Goal: Transaction & Acquisition: Purchase product/service

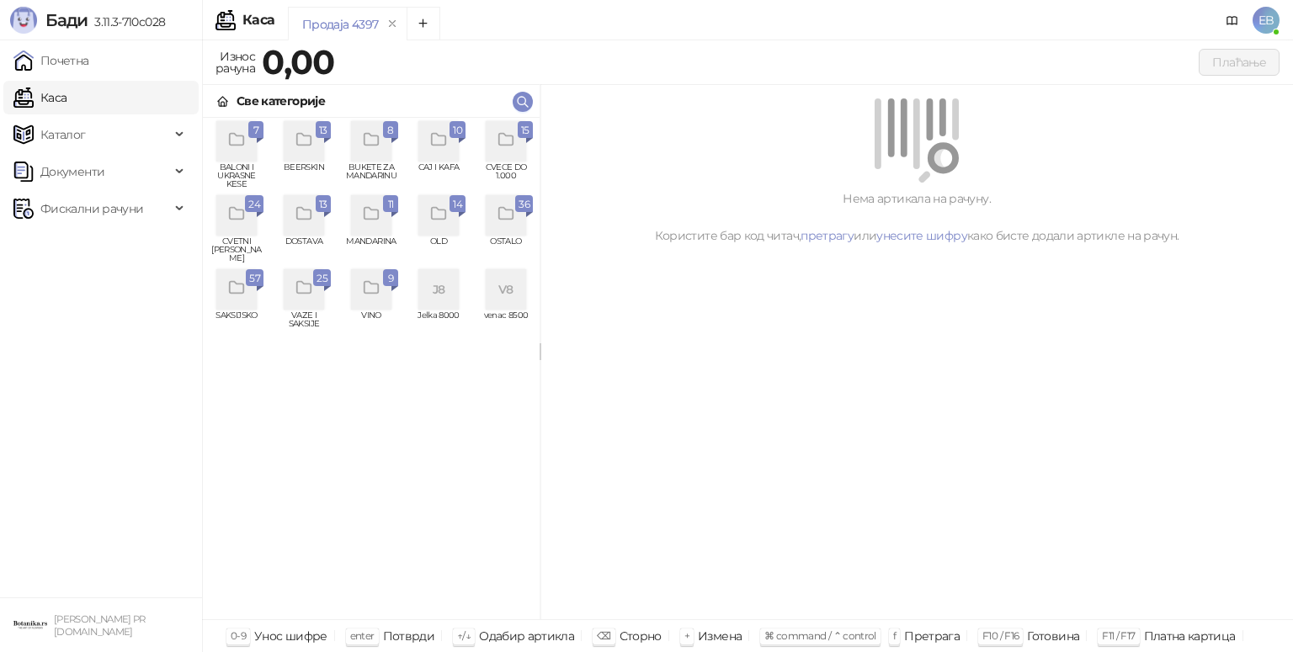
click at [505, 147] on icon "grid" at bounding box center [506, 139] width 19 height 19
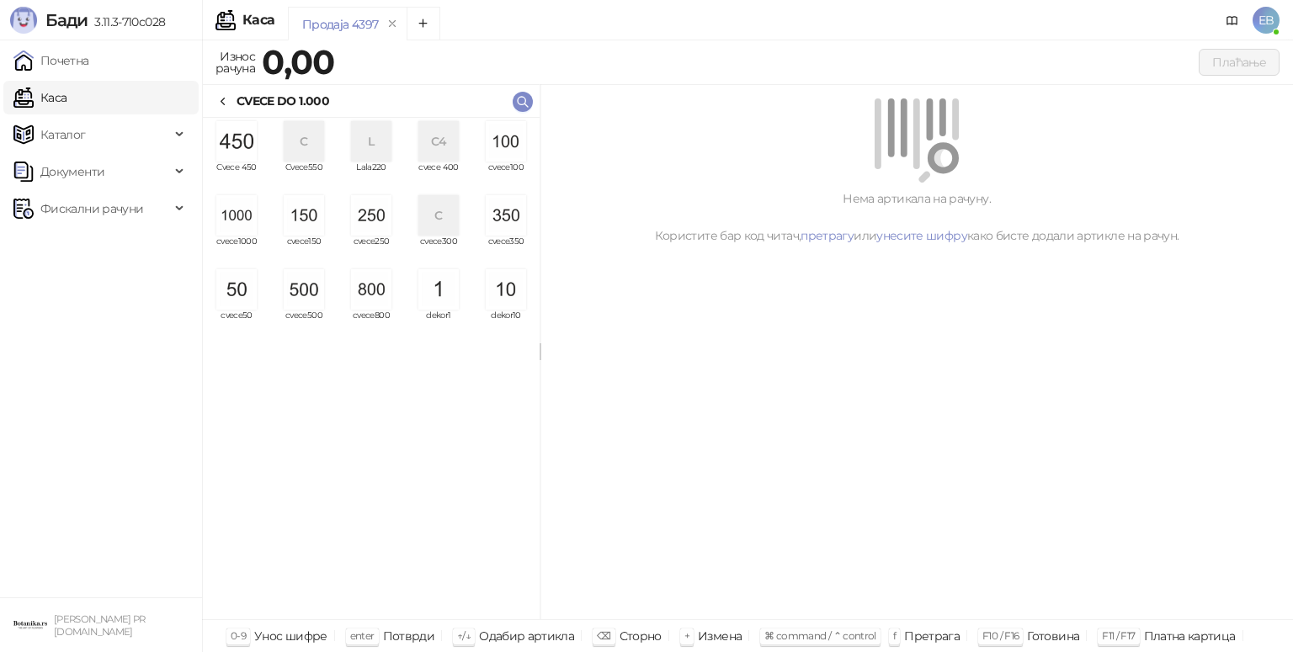
click at [240, 220] on img "grid" at bounding box center [236, 215] width 40 height 40
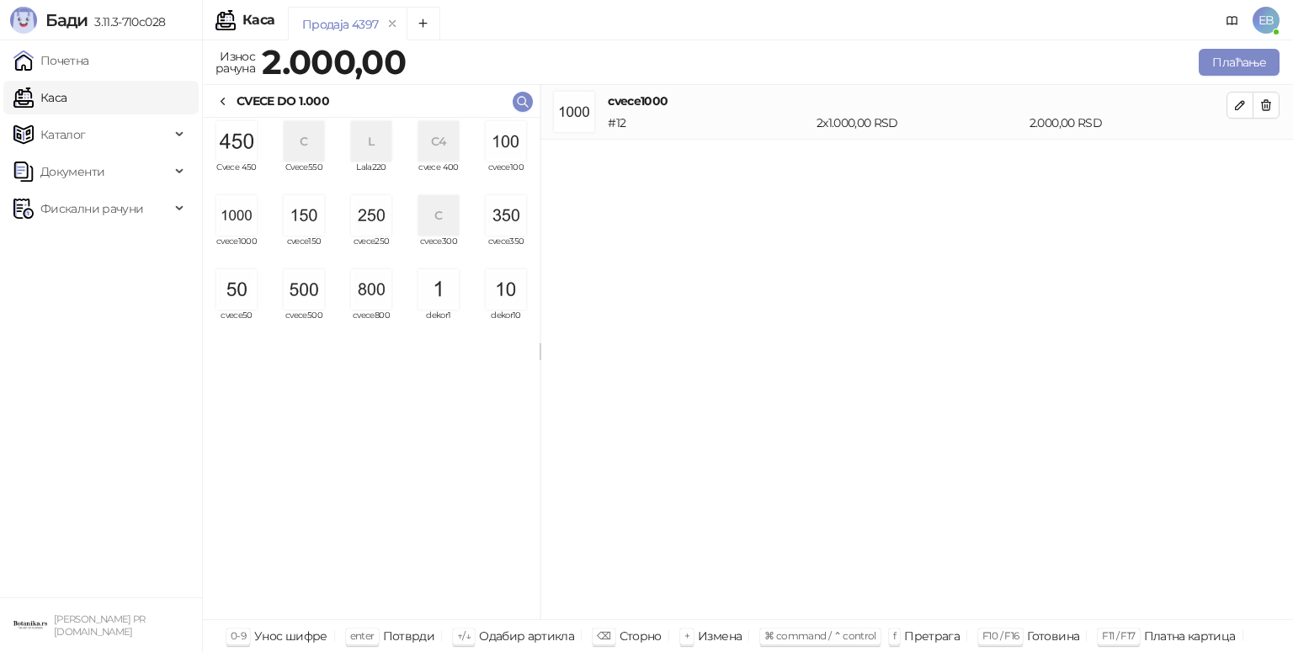
click at [240, 220] on img "grid" at bounding box center [236, 215] width 40 height 40
click at [296, 293] on img "grid" at bounding box center [304, 289] width 40 height 40
click at [246, 301] on img "grid" at bounding box center [236, 289] width 40 height 40
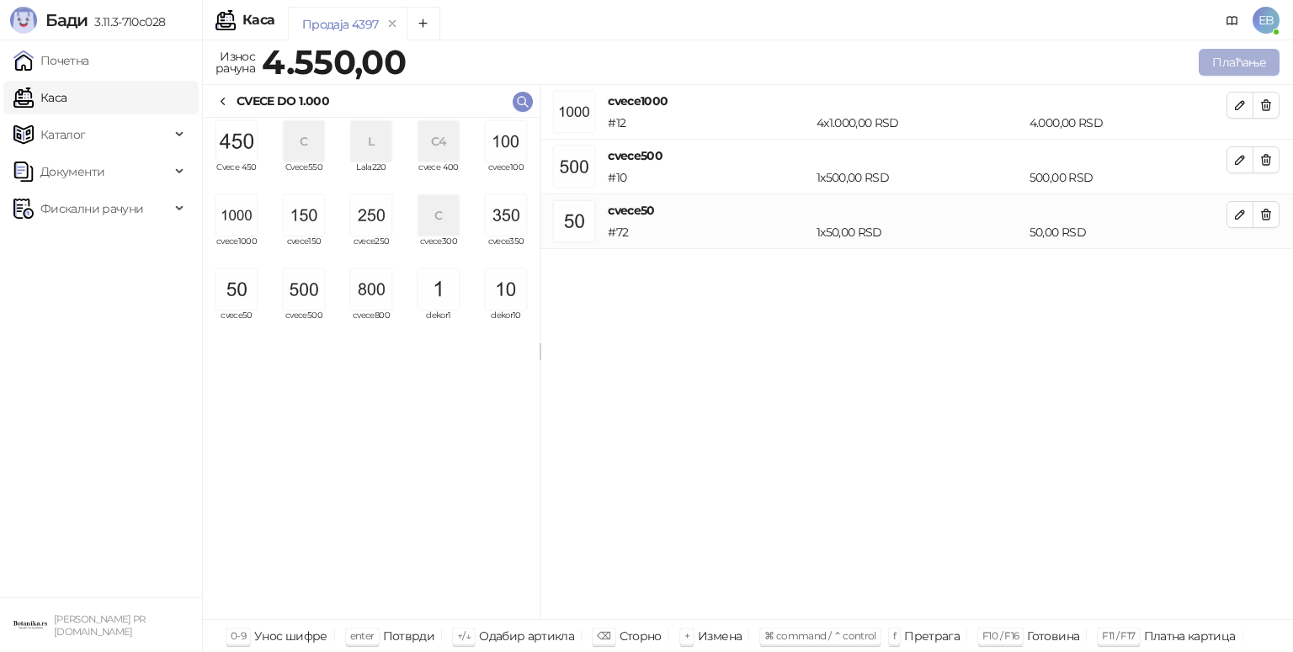
click at [1238, 59] on button "Плаћање" at bounding box center [1238, 62] width 81 height 27
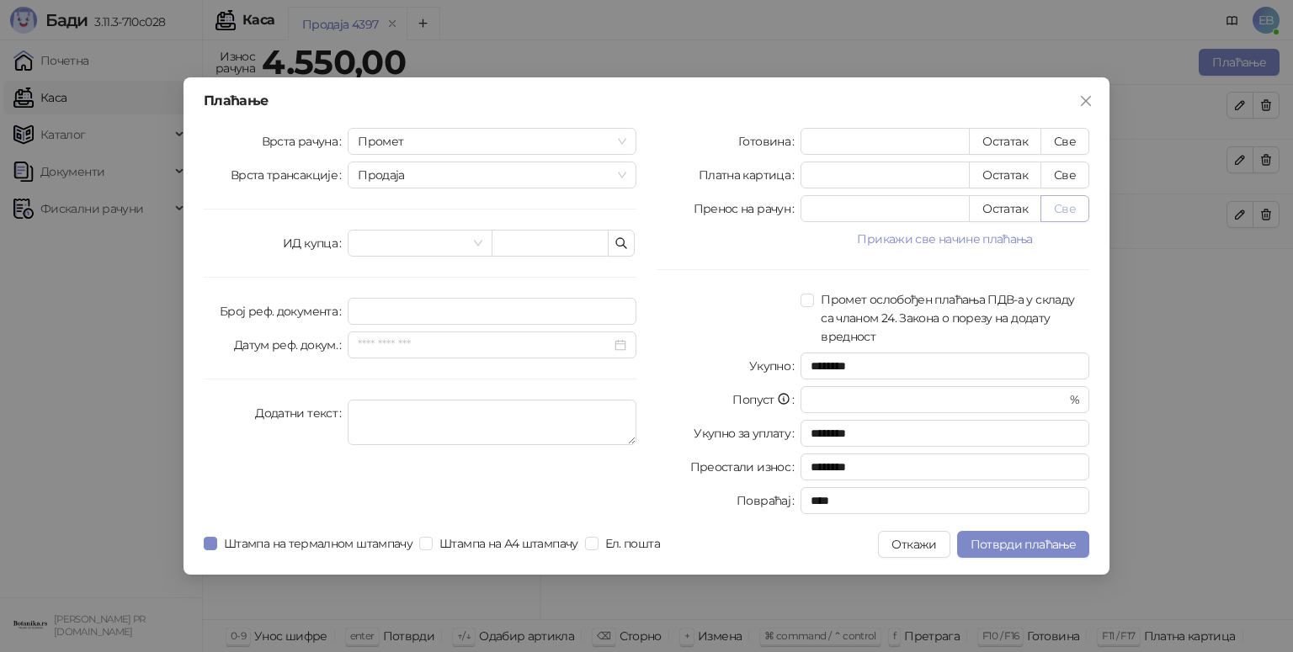
click at [1047, 205] on button "Све" at bounding box center [1064, 208] width 49 height 27
type input "****"
click at [1047, 205] on button "Све" at bounding box center [1064, 208] width 49 height 27
click at [992, 543] on span "Потврди плаћање" at bounding box center [1022, 544] width 105 height 15
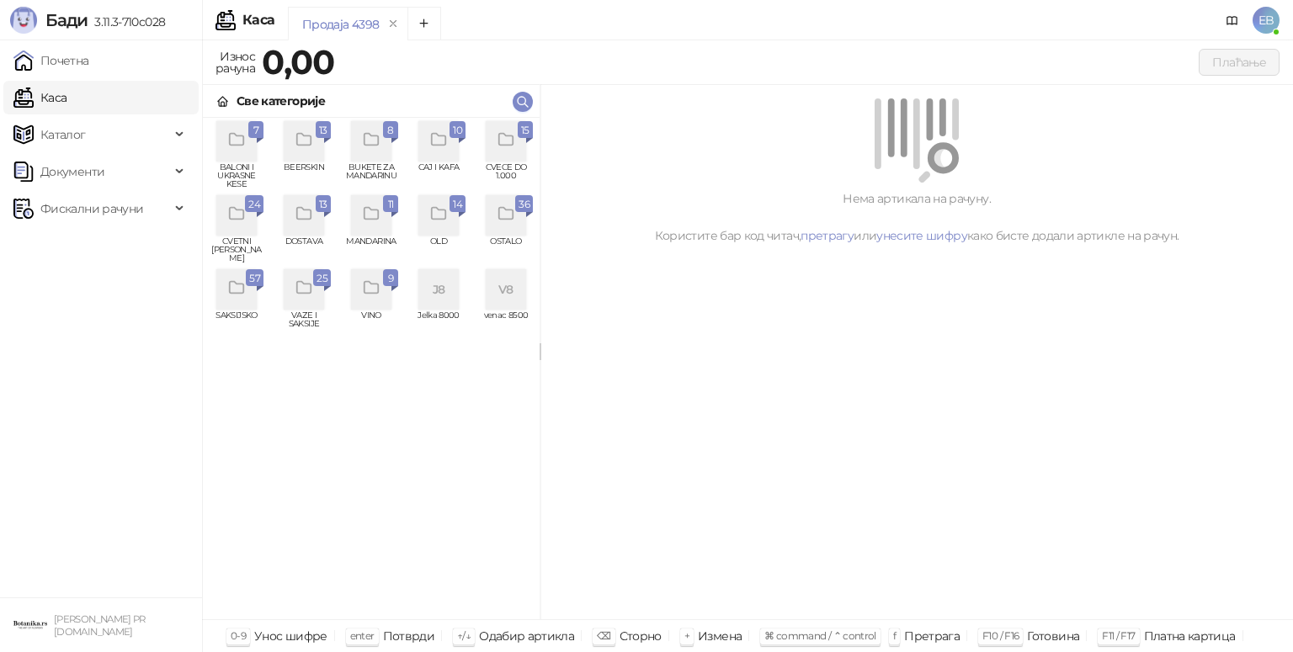
click at [510, 151] on div "grid" at bounding box center [506, 141] width 40 height 40
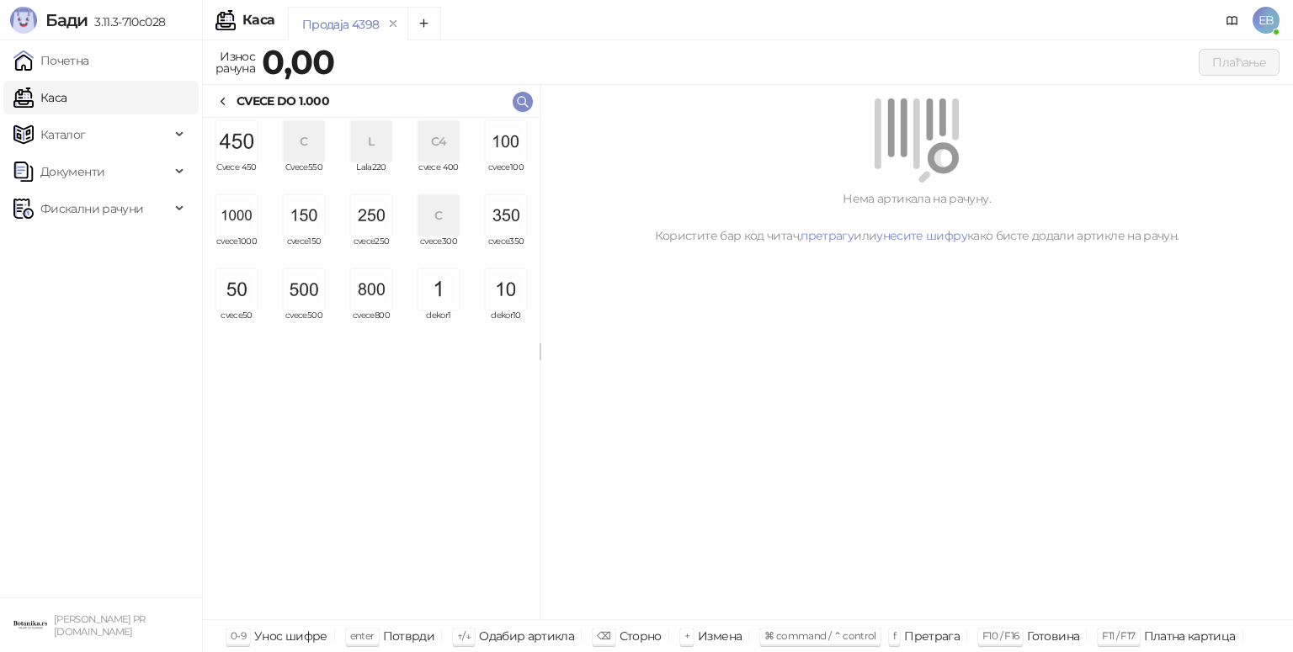
click at [242, 222] on img "grid" at bounding box center [236, 215] width 40 height 40
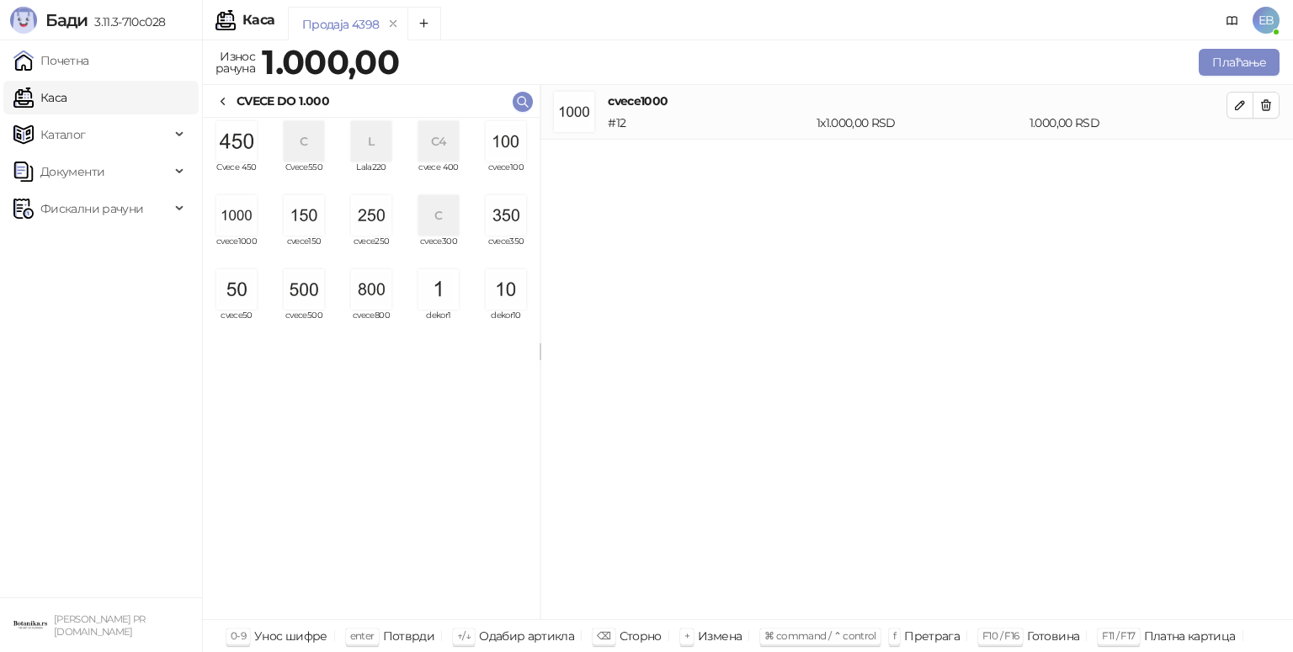
click at [241, 219] on img "grid" at bounding box center [236, 215] width 40 height 40
click at [1229, 62] on button "Плаћање" at bounding box center [1238, 62] width 81 height 27
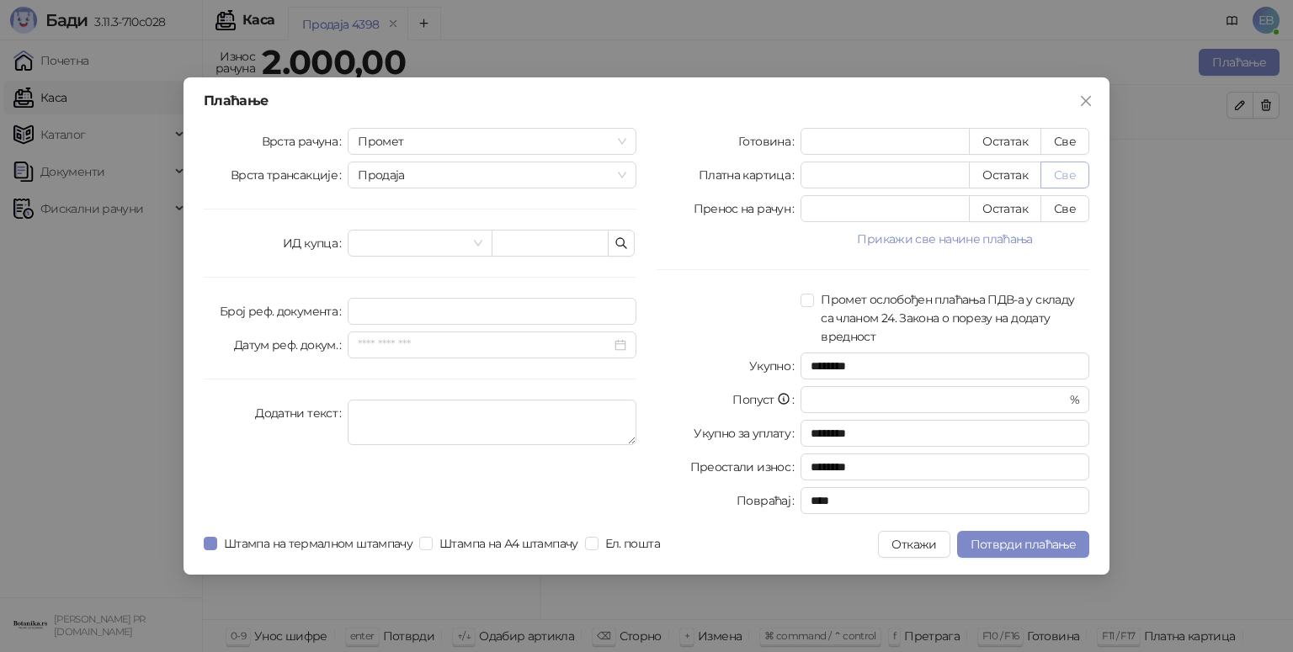
click at [1067, 178] on button "Све" at bounding box center [1064, 175] width 49 height 27
type input "****"
click at [1055, 552] on button "Потврди плаћање" at bounding box center [1023, 544] width 132 height 27
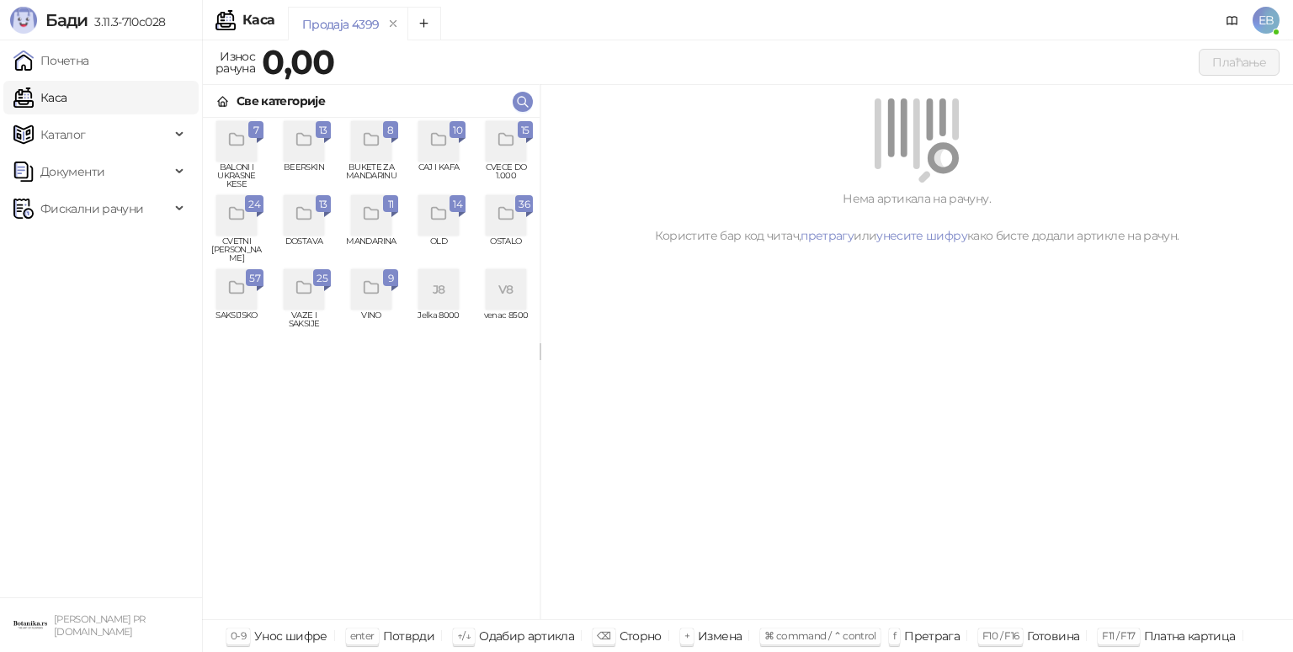
click at [244, 221] on icon "grid" at bounding box center [236, 214] width 19 height 19
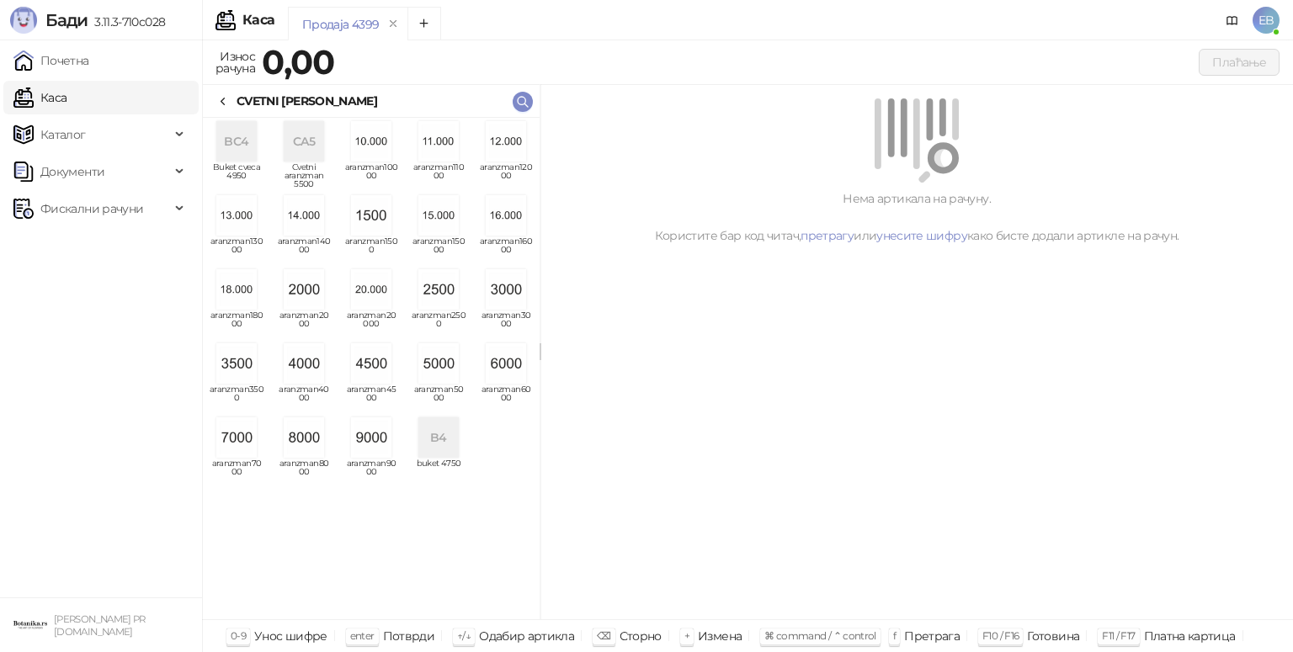
click at [507, 372] on img "grid" at bounding box center [506, 363] width 40 height 40
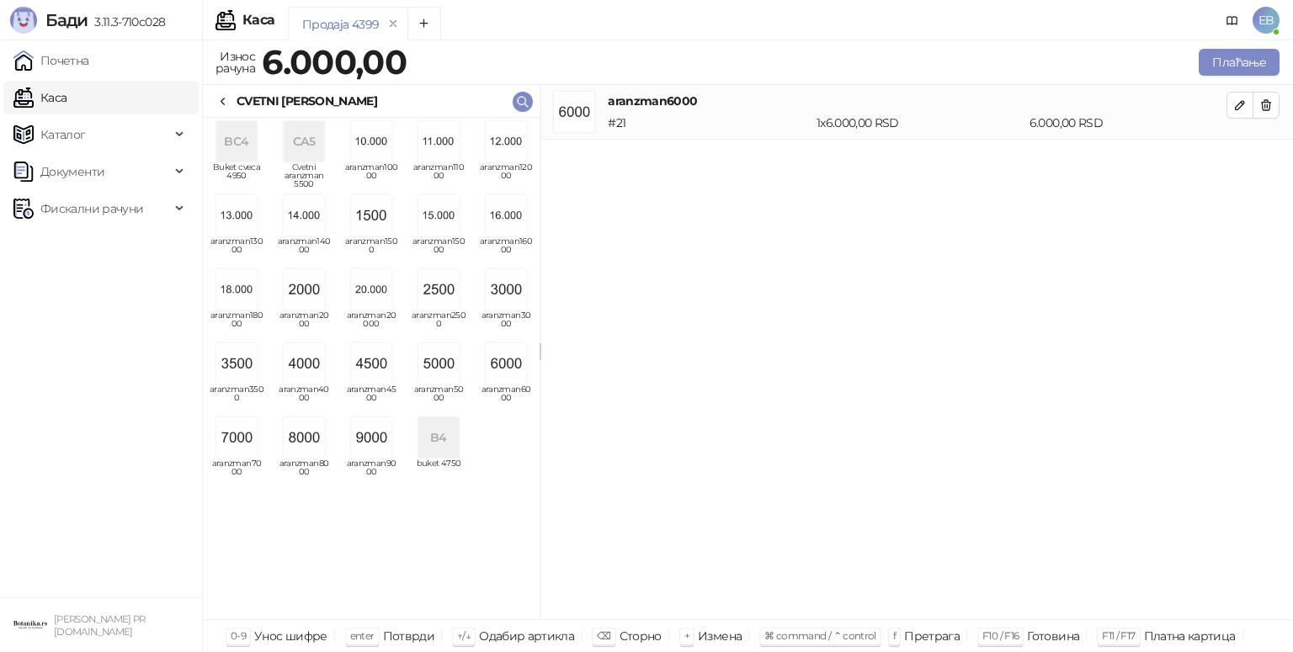
click at [234, 97] on div "CVETNI [PERSON_NAME]" at bounding box center [296, 101] width 161 height 19
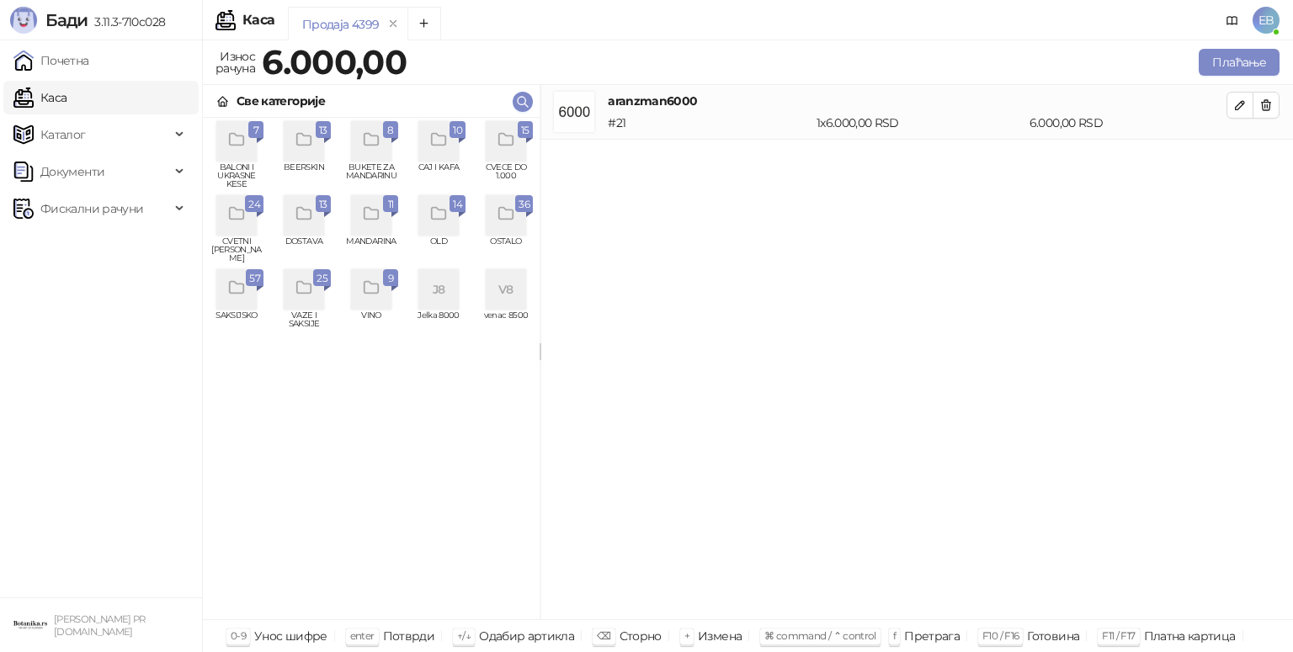
click at [504, 146] on icon "grid" at bounding box center [505, 140] width 14 height 12
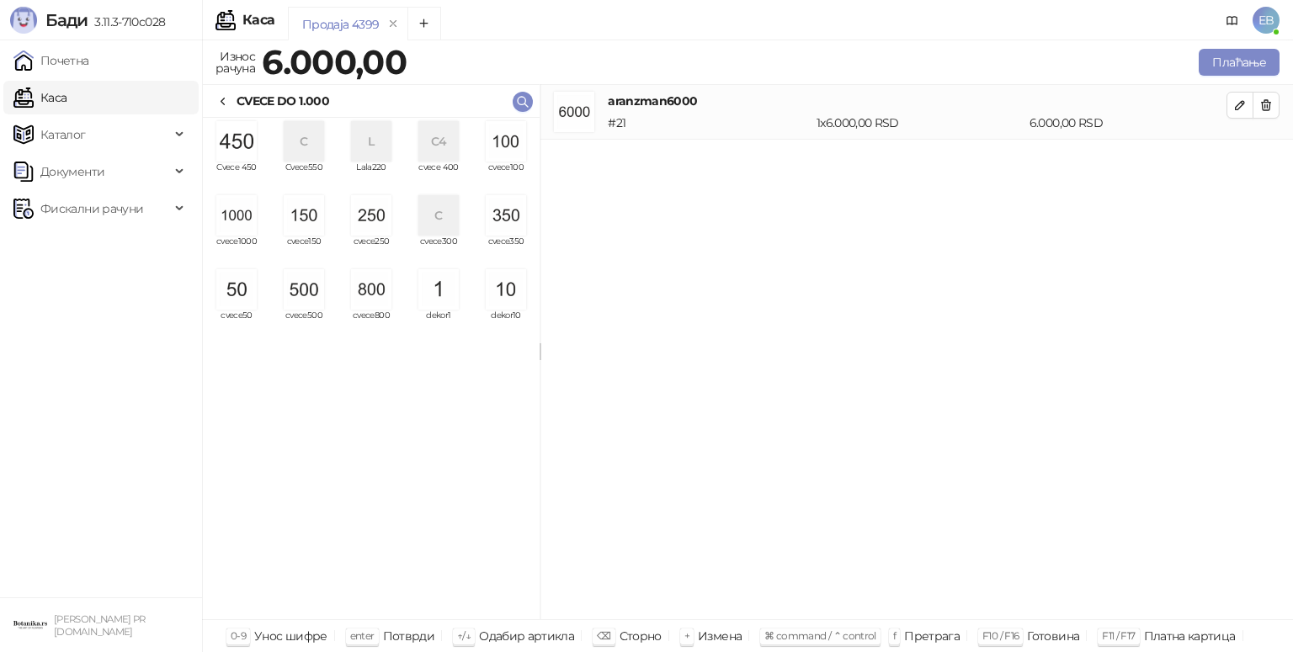
click at [363, 216] on img "grid" at bounding box center [371, 215] width 40 height 40
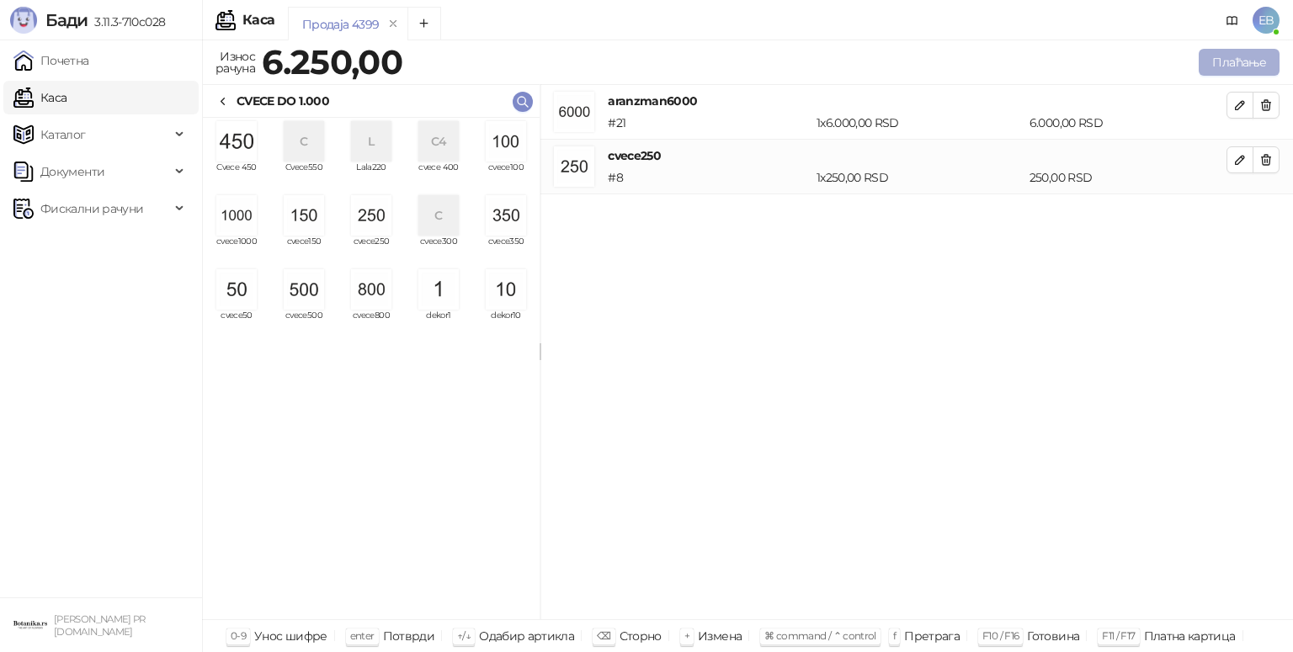
click at [1251, 61] on button "Плаћање" at bounding box center [1238, 62] width 81 height 27
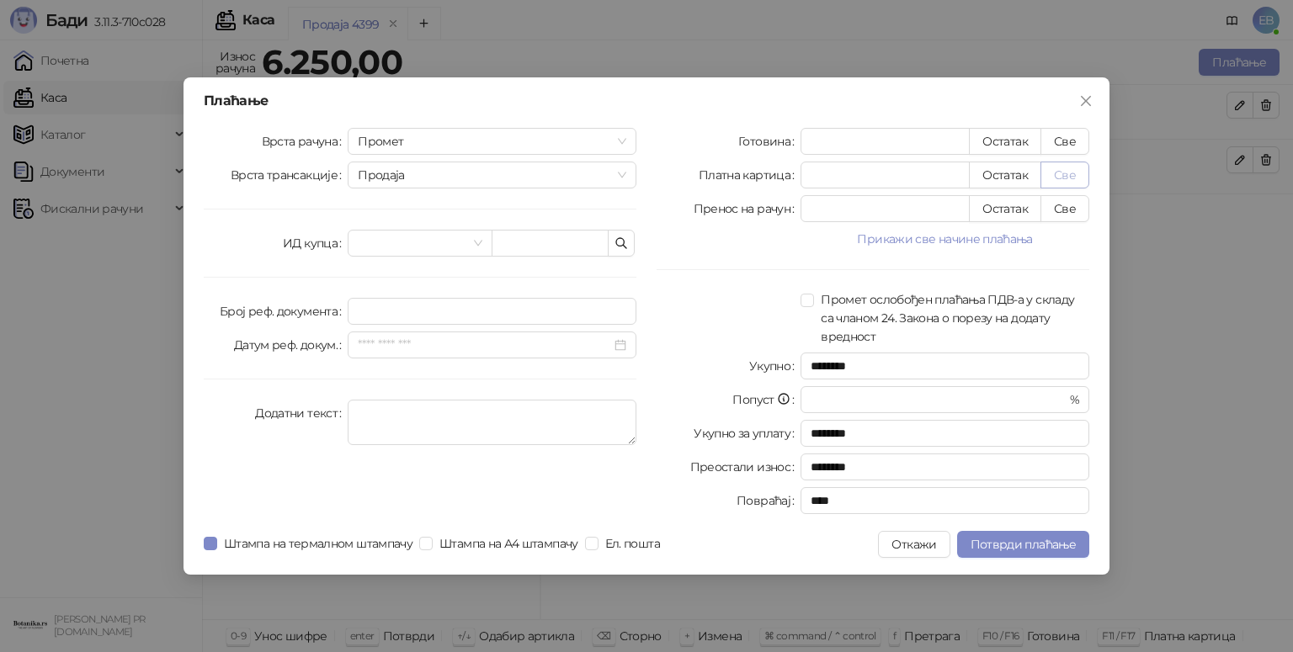
click at [1067, 178] on button "Све" at bounding box center [1064, 175] width 49 height 27
type input "****"
click at [1060, 545] on span "Потврди плаћање" at bounding box center [1022, 544] width 105 height 15
